Goal: Submit feedback/report problem: Submit feedback/report problem

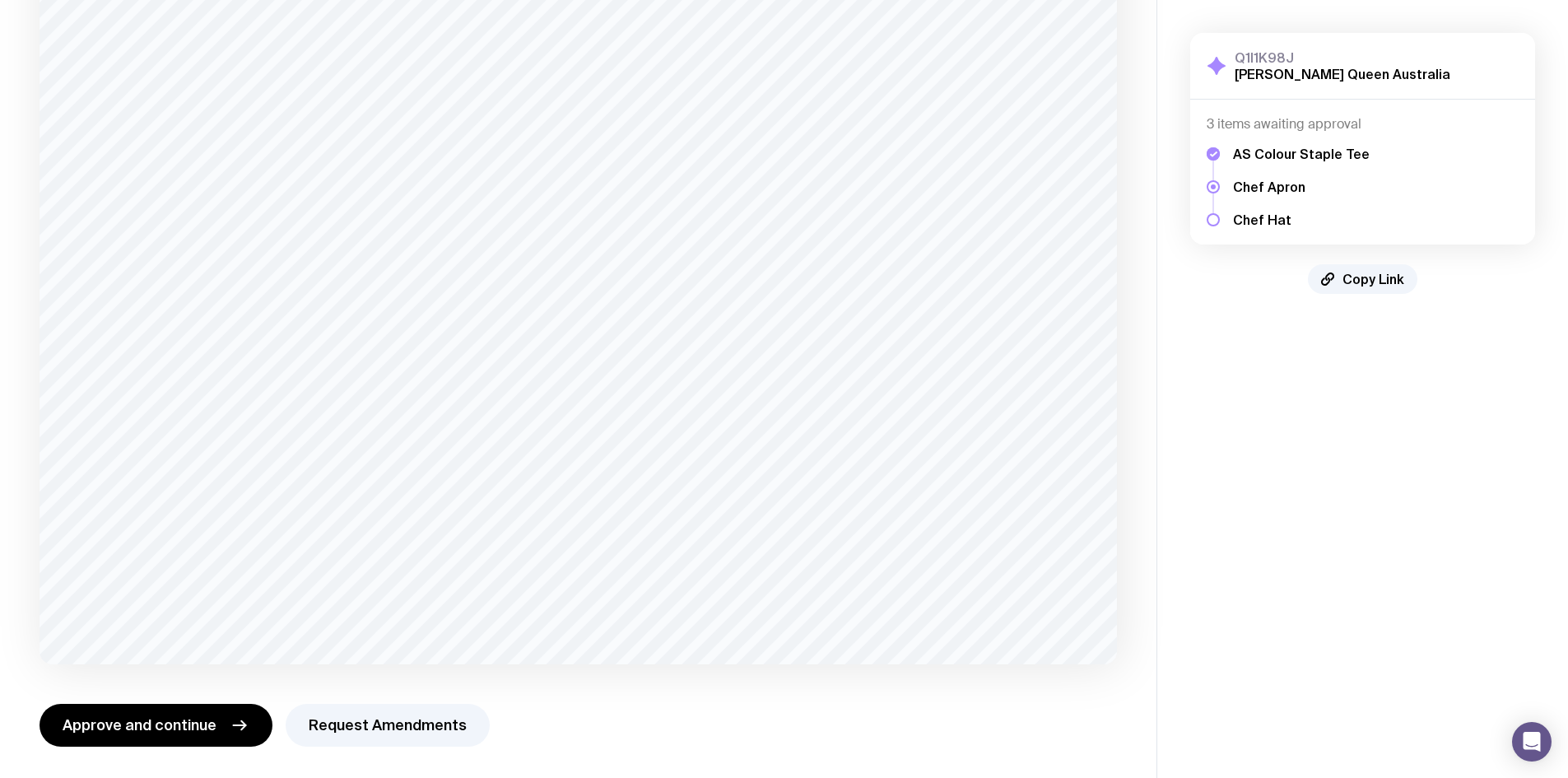
scroll to position [221, 0]
click at [329, 721] on button "Request Amendments" at bounding box center [387, 722] width 204 height 43
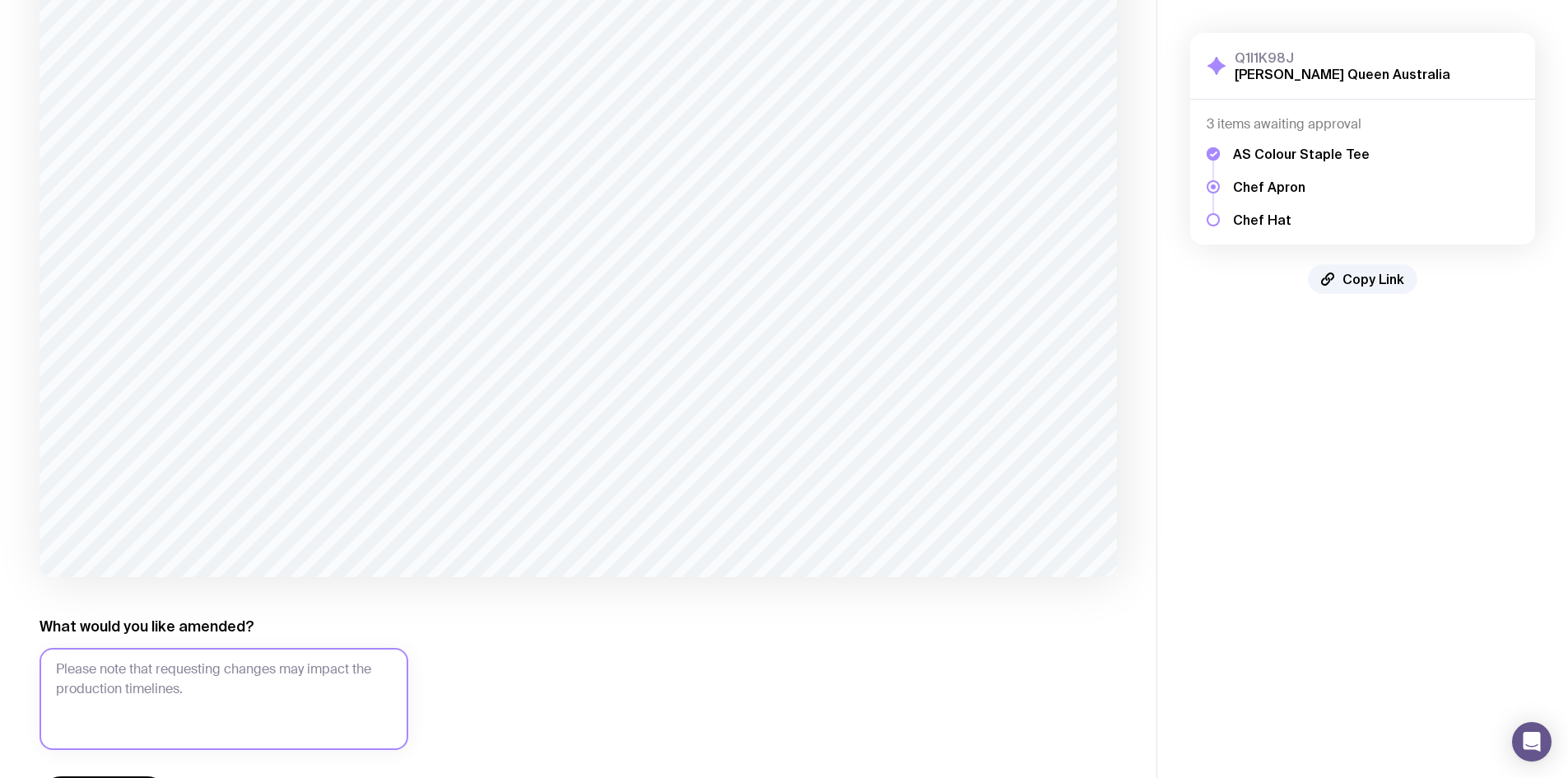
scroll to position [381, 0]
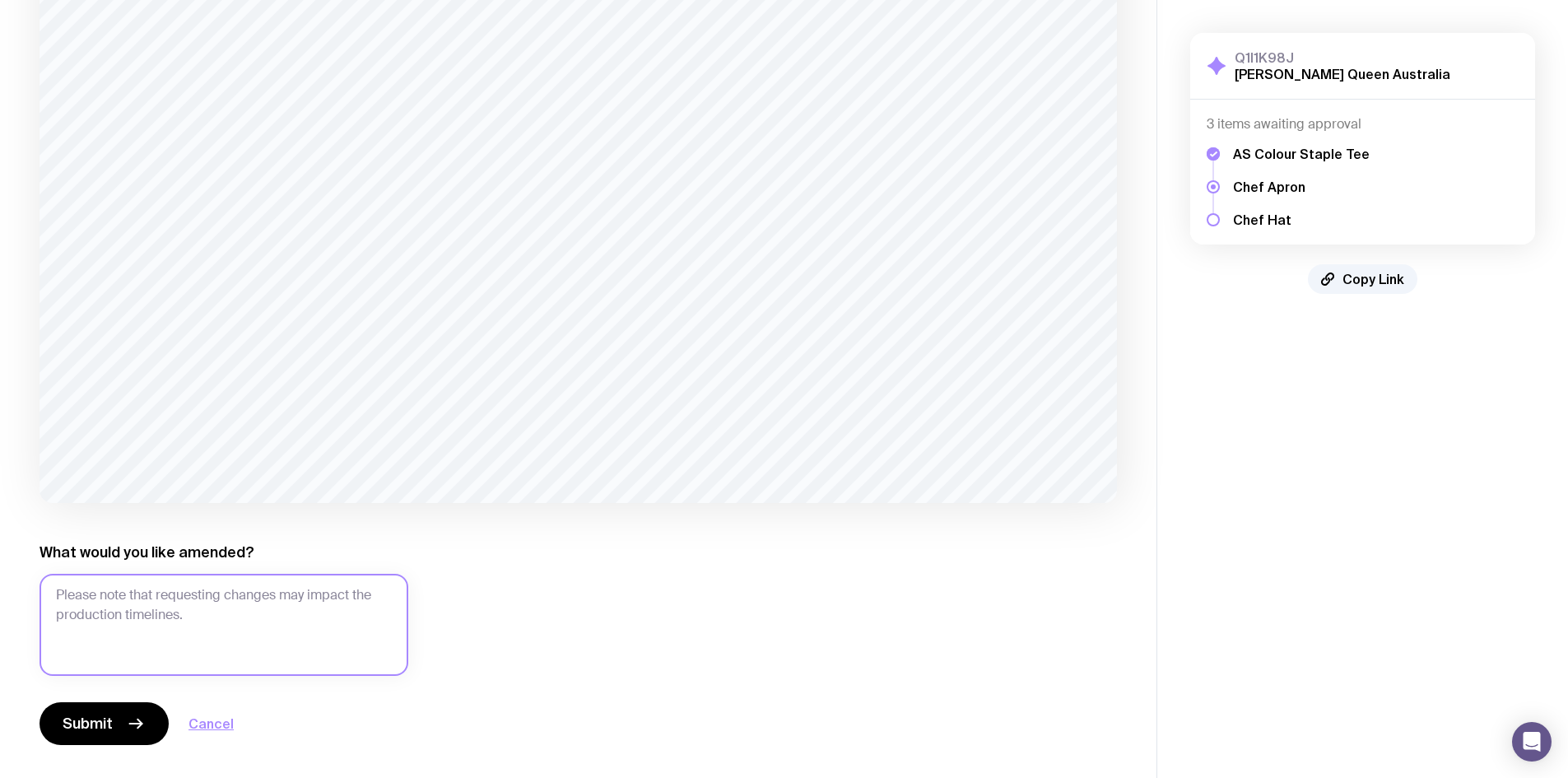
click at [285, 586] on textarea "What would you like amended?" at bounding box center [223, 625] width 369 height 102
type textarea "C"
type textarea "Will need to update the logo. See new logo [DATE]"
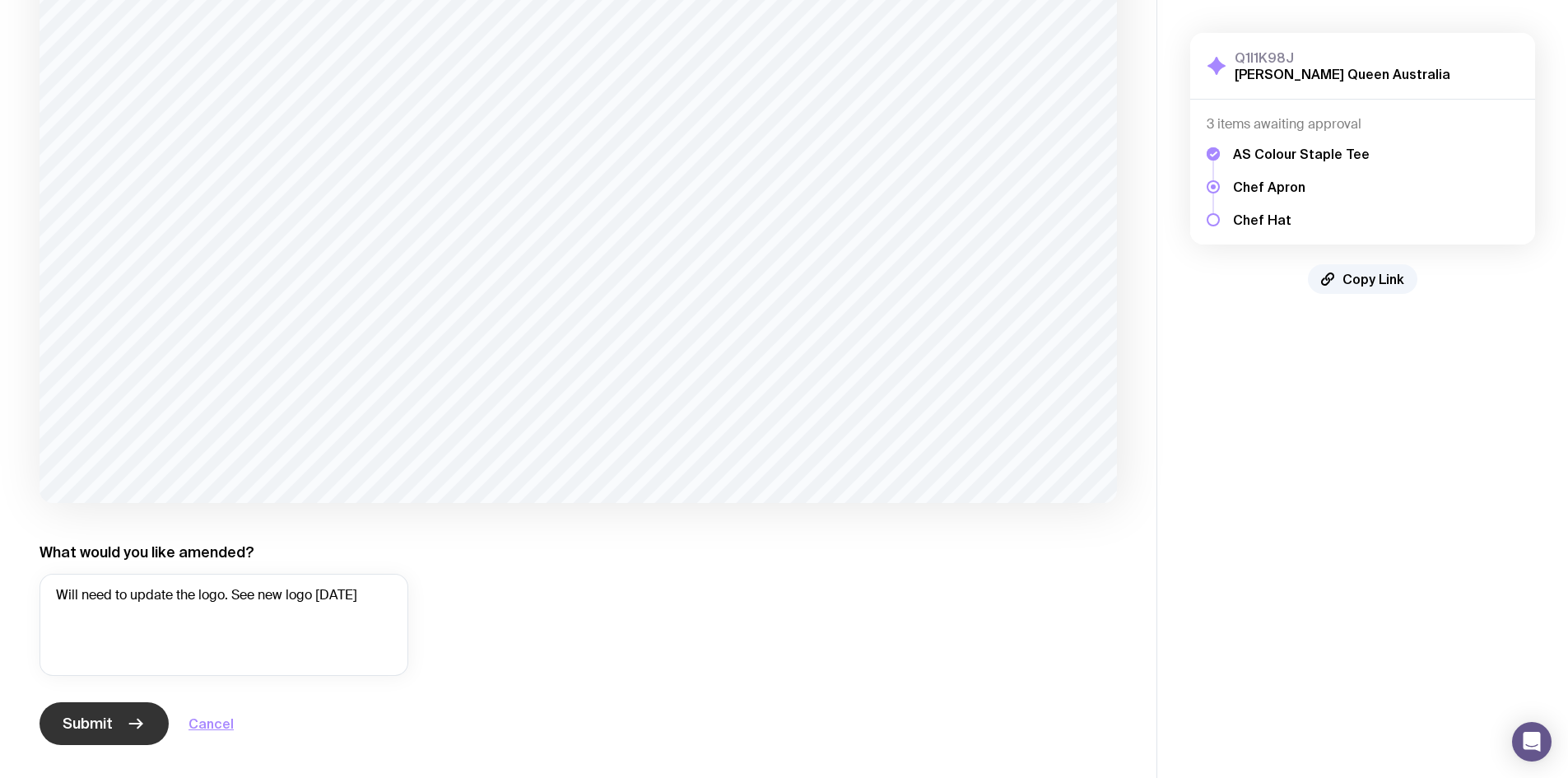
click at [109, 706] on button "Submit" at bounding box center [104, 722] width 129 height 43
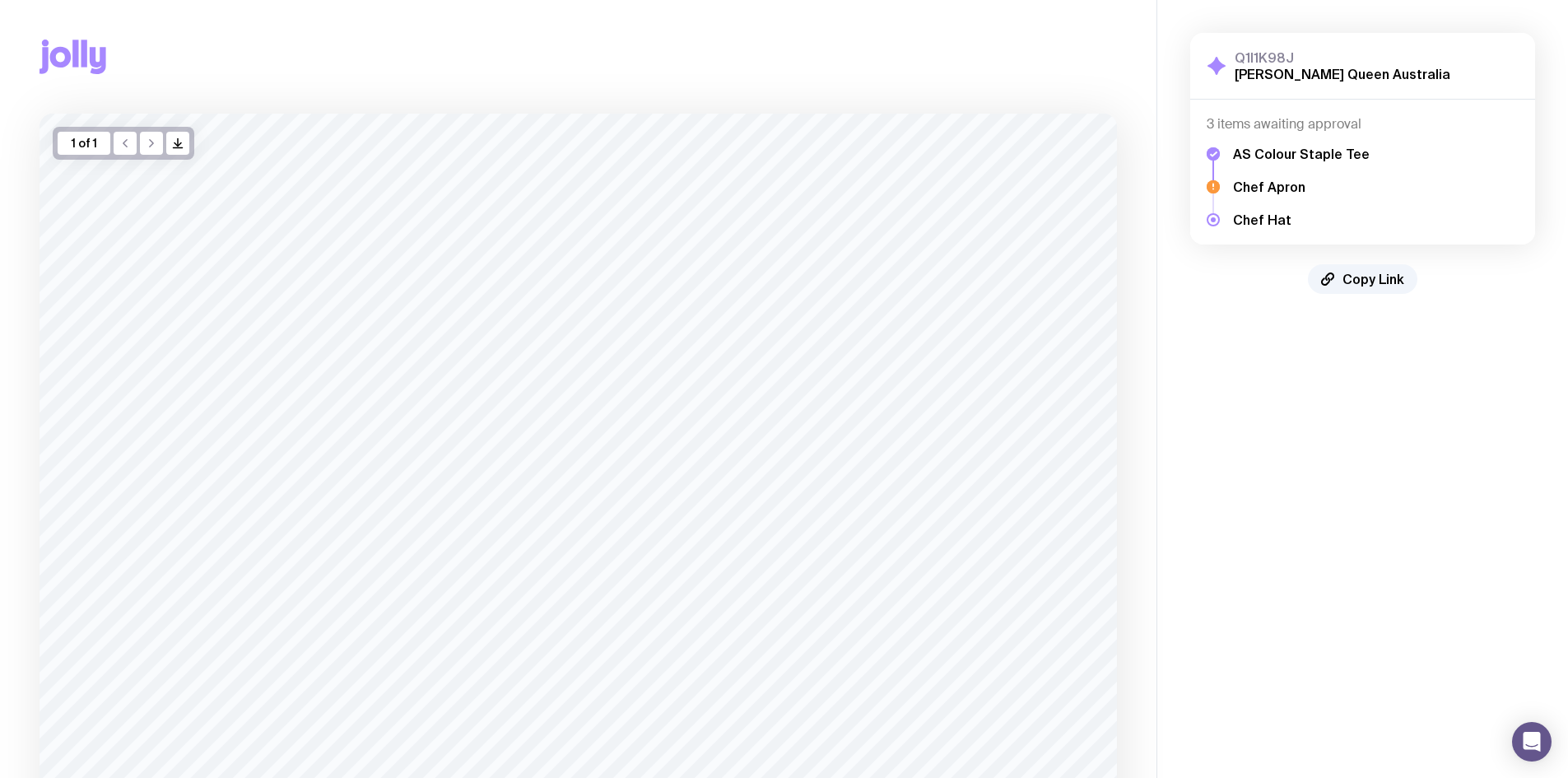
scroll to position [212, 0]
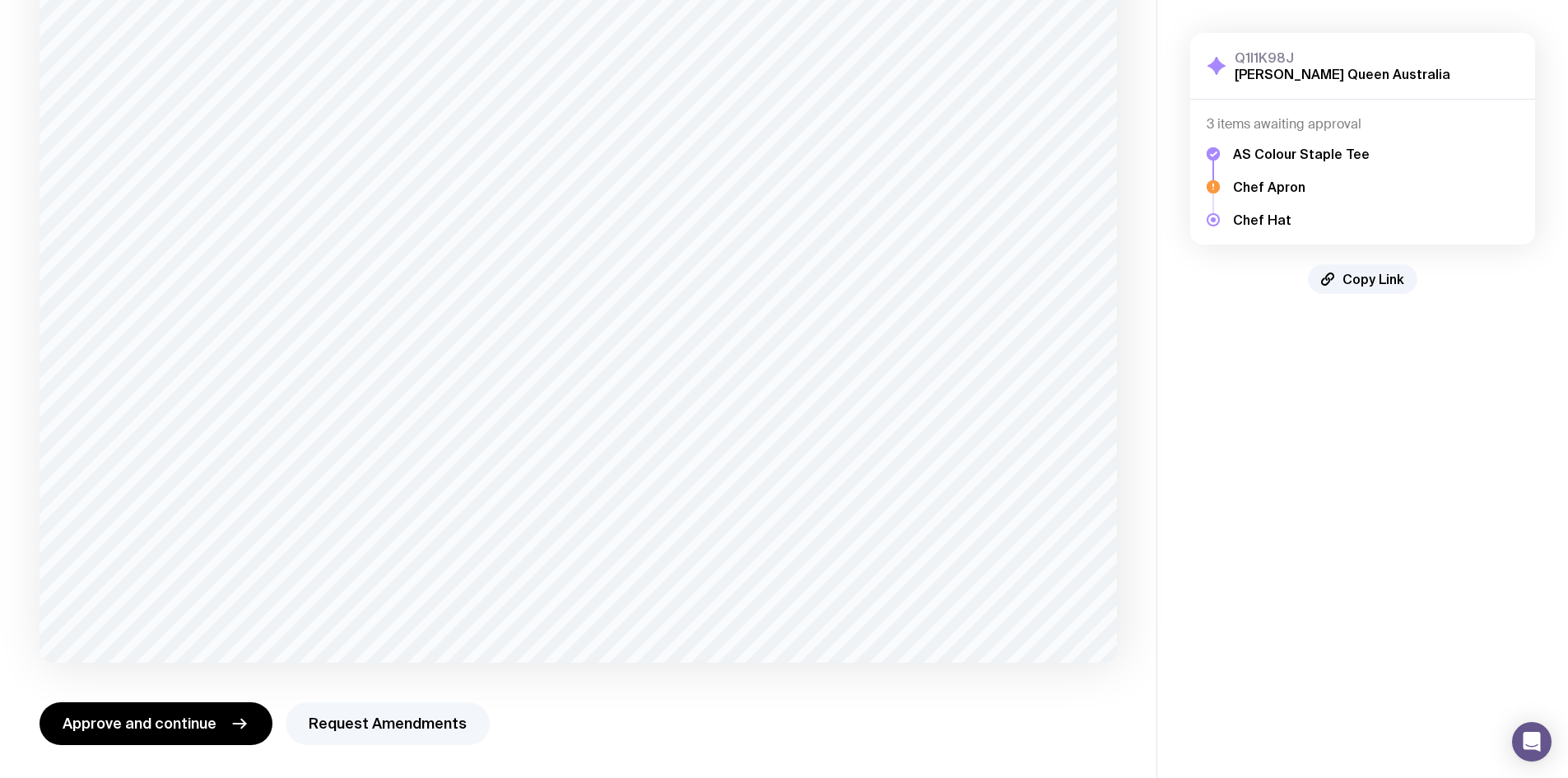
click at [310, 721] on button "Request Amendments" at bounding box center [387, 722] width 204 height 43
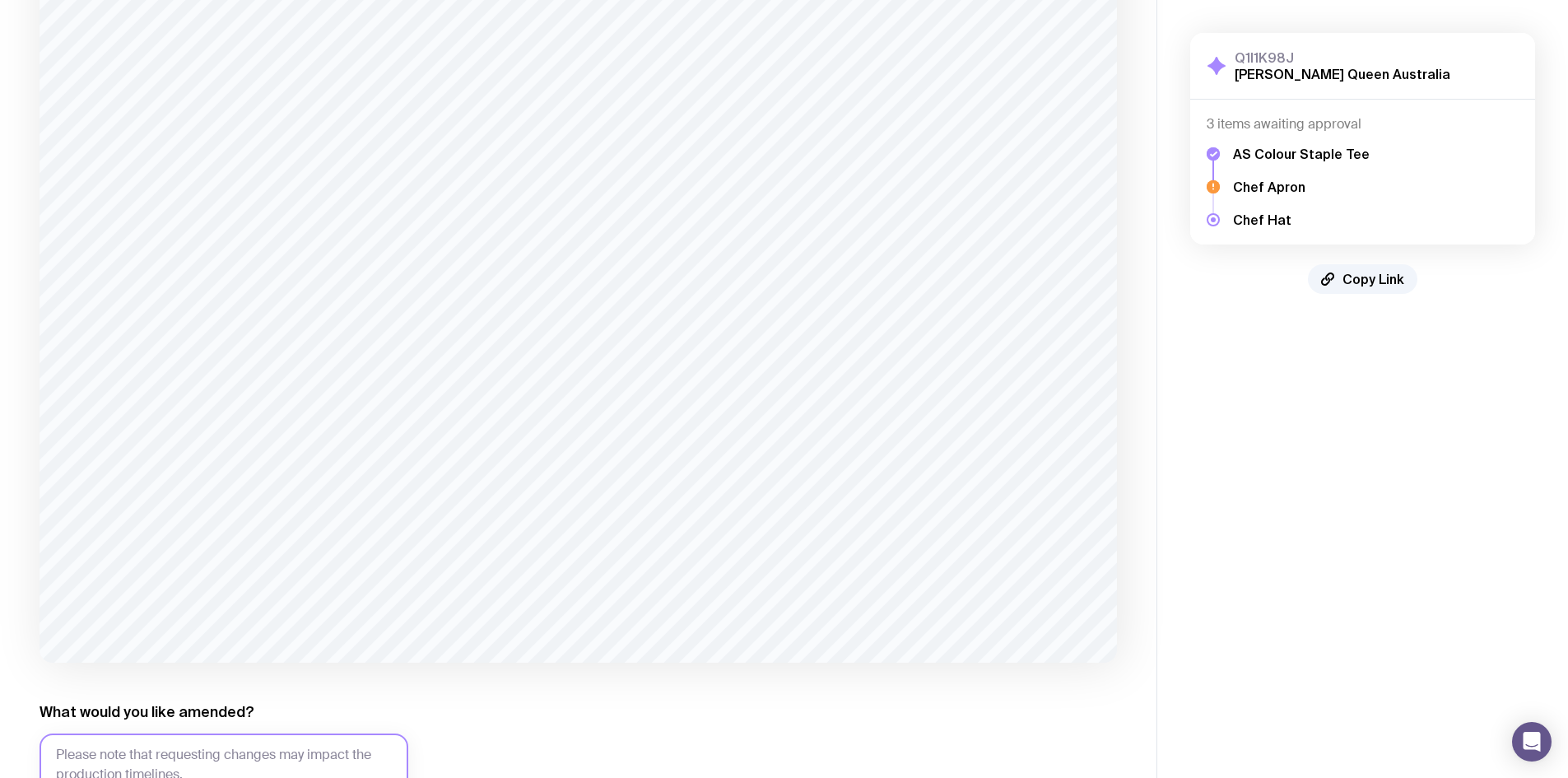
click at [194, 744] on textarea "What would you like amended?" at bounding box center [223, 784] width 369 height 102
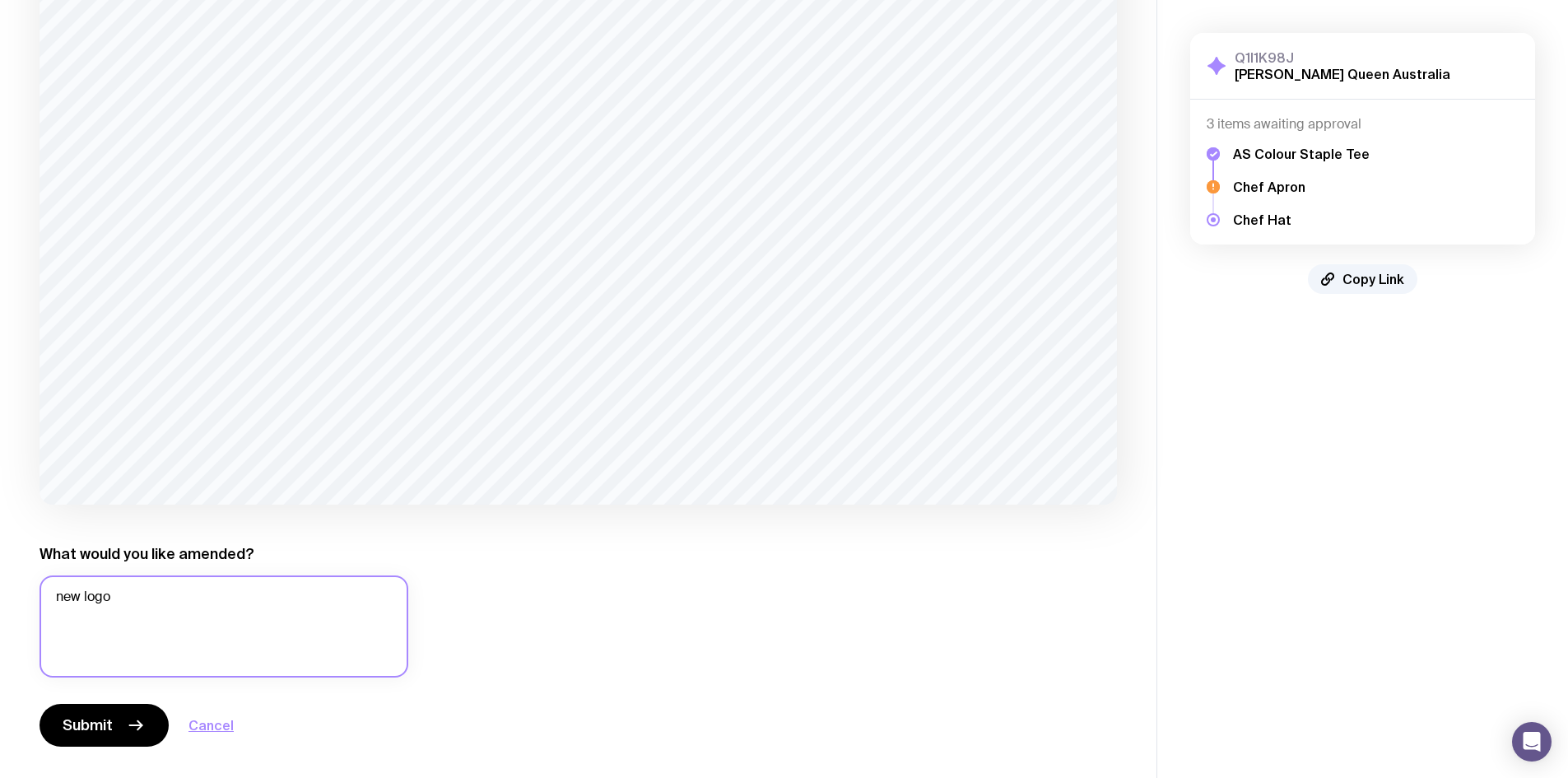
scroll to position [372, 0]
type textarea "new logo"
click at [135, 719] on icon "button" at bounding box center [136, 723] width 20 height 20
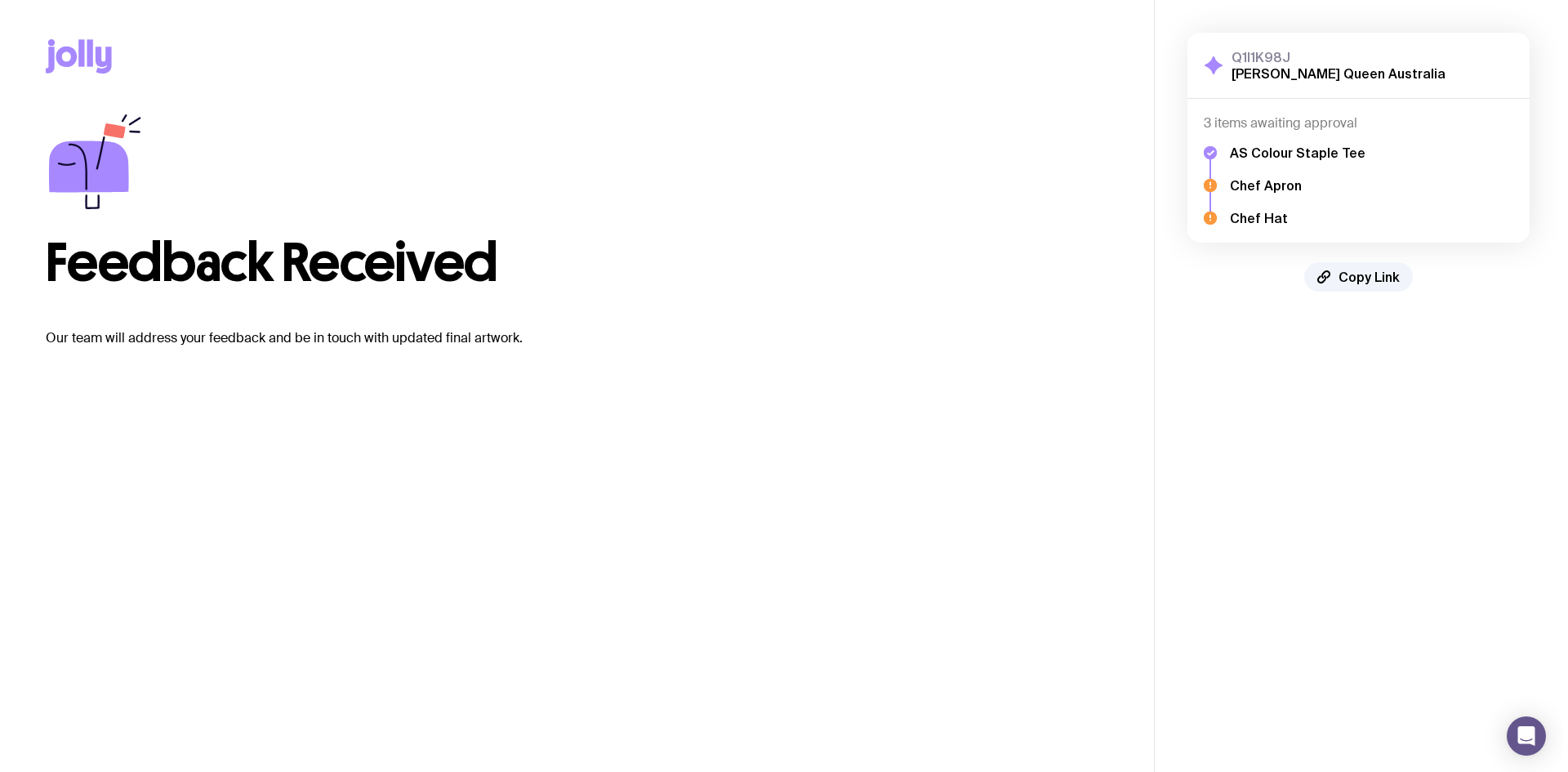
scroll to position [0, 0]
